Goal: Task Accomplishment & Management: Complete application form

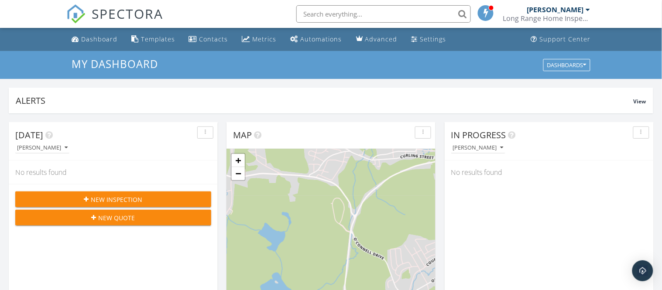
click at [152, 198] on div "New Inspection" at bounding box center [113, 199] width 182 height 9
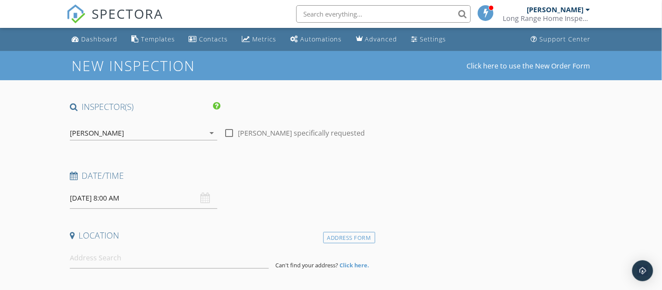
click at [124, 197] on input "[DATE] 8:00 AM" at bounding box center [144, 198] width 148 height 21
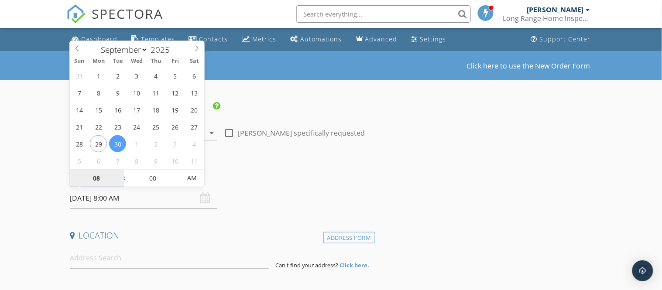
type input "09"
type input "[DATE] 9:00 AM"
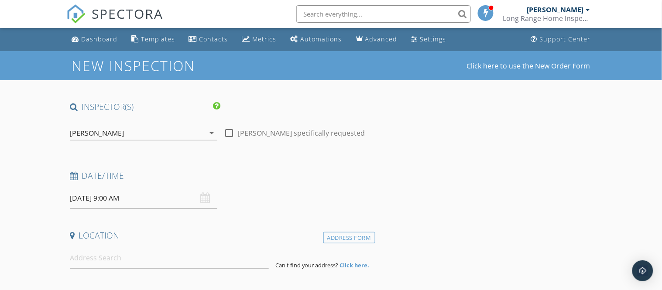
click at [110, 265] on input at bounding box center [169, 258] width 199 height 21
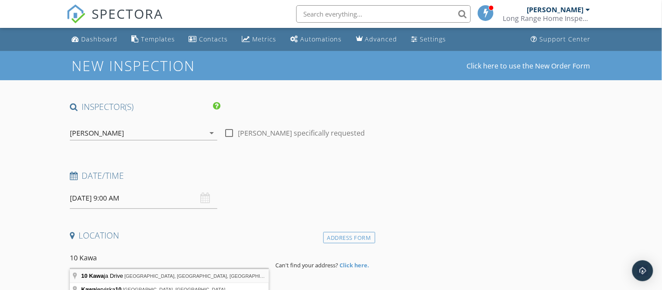
type input "[STREET_ADDRESS][PERSON_NAME]"
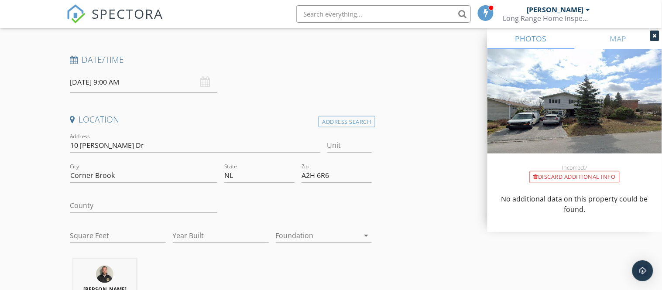
scroll to position [136, 0]
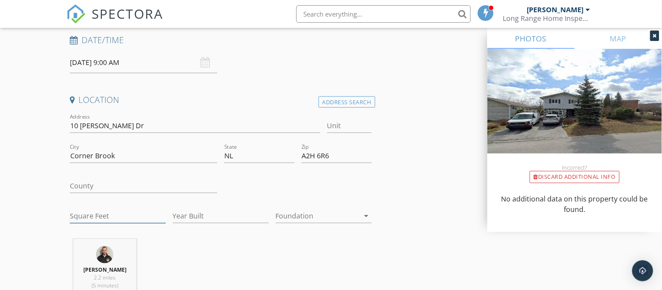
click at [88, 217] on input "Square Feet" at bounding box center [118, 216] width 96 height 14
type input "2346"
click at [226, 214] on input "Year Built" at bounding box center [221, 216] width 96 height 14
type input "1977"
click at [306, 218] on div at bounding box center [318, 216] width 84 height 14
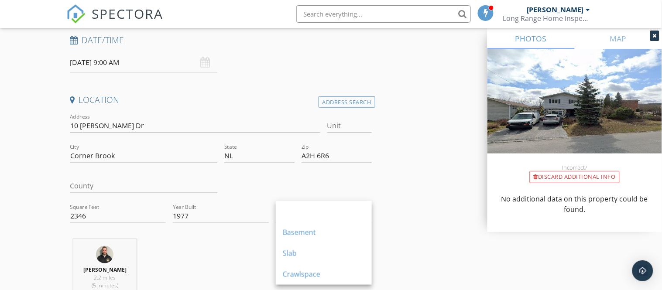
click at [309, 219] on div at bounding box center [318, 216] width 84 height 14
click at [302, 276] on div "Crawlspace" at bounding box center [324, 274] width 82 height 10
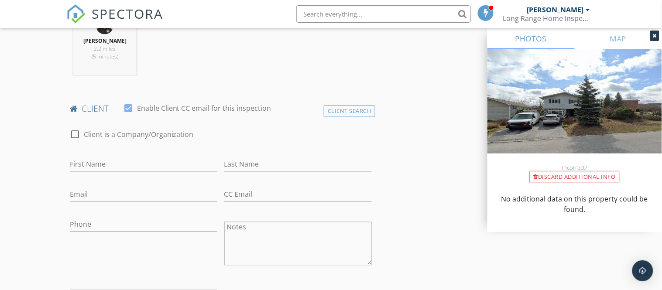
scroll to position [369, 0]
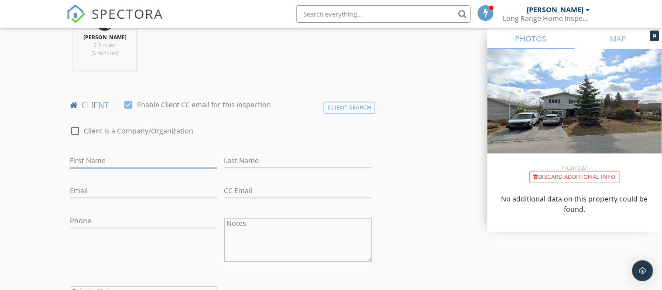
click at [123, 157] on input "First Name" at bounding box center [144, 161] width 148 height 14
type input "Vidya"
click at [80, 194] on input "Email" at bounding box center [144, 191] width 148 height 14
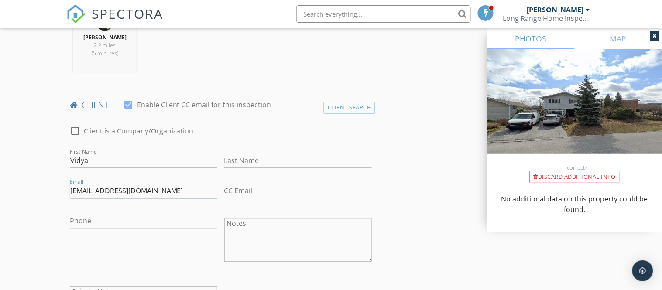
type input "[EMAIL_ADDRESS][DOMAIN_NAME]"
type input "[PHONE_NUMBER]"
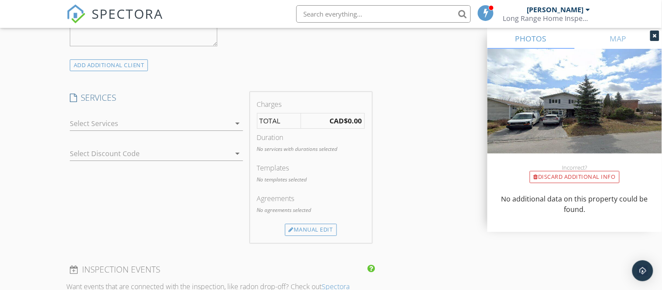
scroll to position [660, 0]
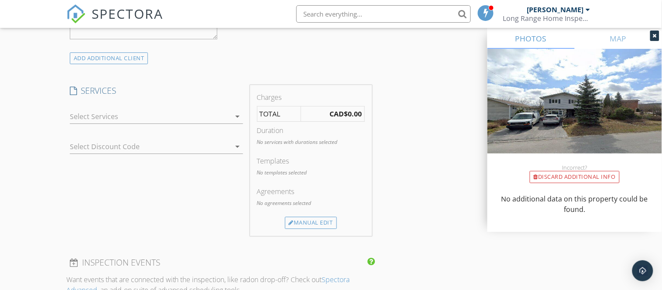
click at [94, 114] on div at bounding box center [150, 117] width 161 height 14
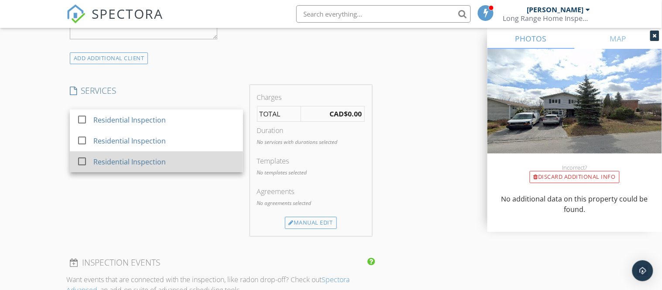
click at [99, 159] on div "Residential Inspection" at bounding box center [129, 162] width 72 height 10
checkbox input "true"
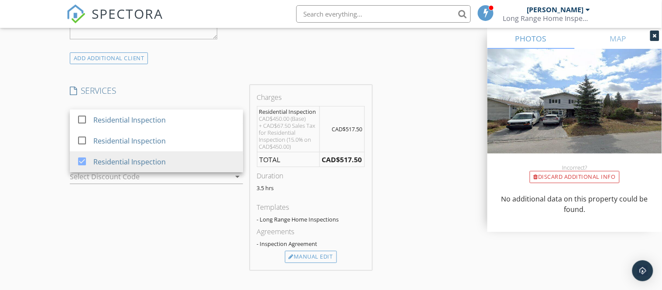
click at [21, 207] on div "New Inspection Click here to use the New Order Form INSPECTOR(S) check_box [PER…" at bounding box center [331, 159] width 662 height 1537
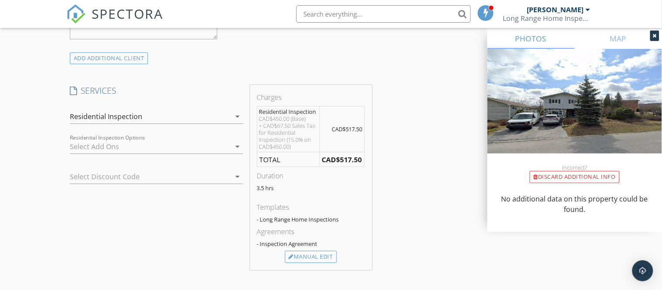
click at [21, 207] on div "New Inspection Click here to use the New Order Form INSPECTOR(S) check_box [PER…" at bounding box center [331, 159] width 662 height 1537
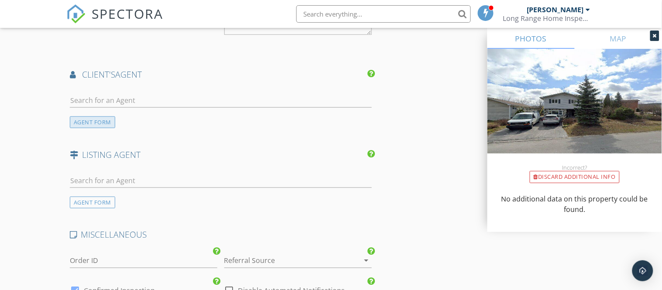
scroll to position [1067, 0]
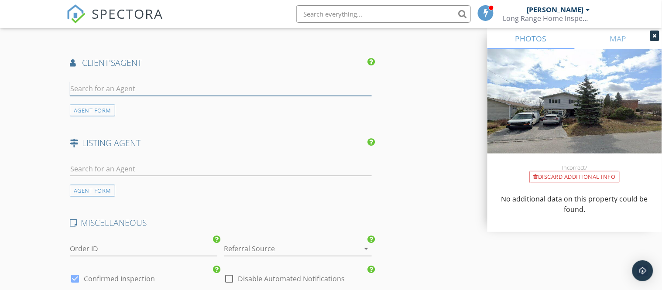
click at [125, 92] on input "text" at bounding box center [221, 89] width 302 height 14
type input "cla"
click at [93, 110] on div "[PERSON_NAME] ReMax" at bounding box center [111, 107] width 75 height 17
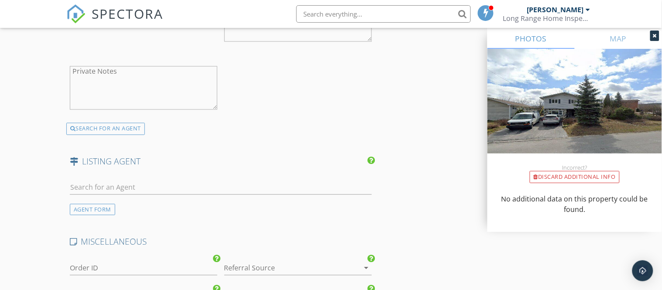
scroll to position [1261, 0]
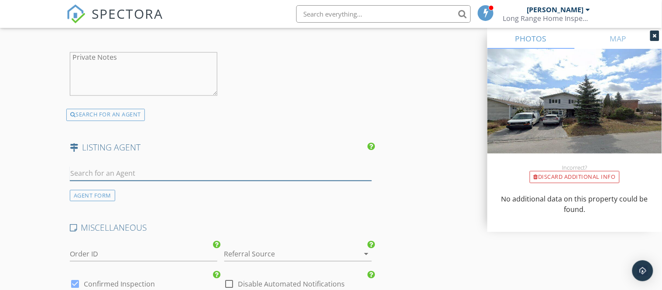
click at [85, 171] on input "text" at bounding box center [221, 174] width 302 height 14
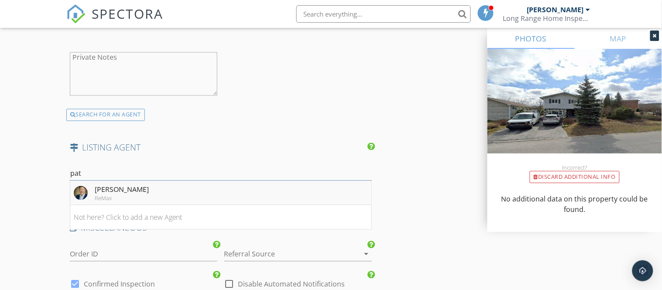
type input "pat"
click at [106, 195] on div "ReMax" at bounding box center [122, 198] width 54 height 7
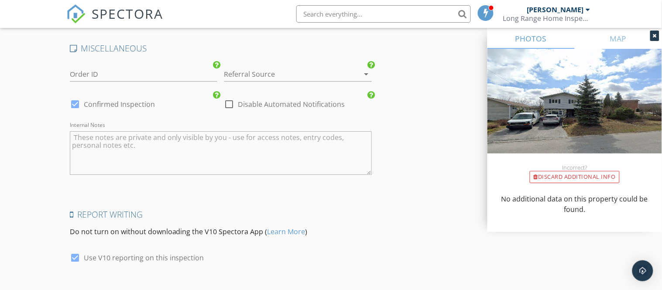
scroll to position [1696, 0]
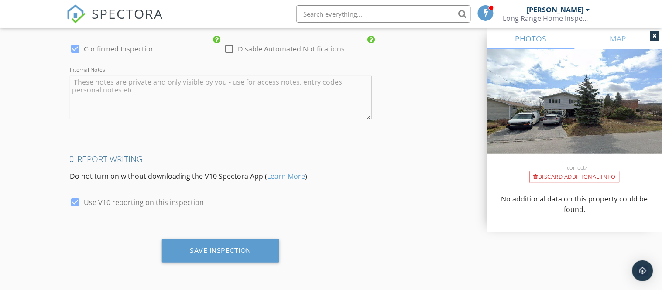
click at [77, 201] on div at bounding box center [75, 202] width 15 height 15
checkbox input "false"
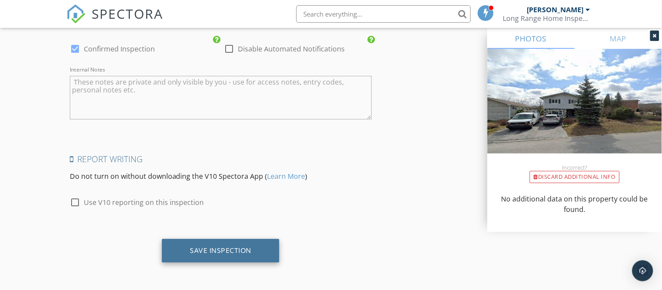
click at [242, 257] on div "Save Inspection" at bounding box center [220, 251] width 117 height 24
